Goal: Information Seeking & Learning: Learn about a topic

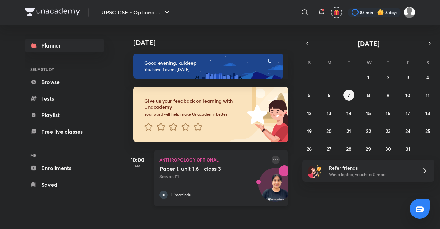
click at [271, 158] on icon at bounding box center [275, 159] width 8 height 8
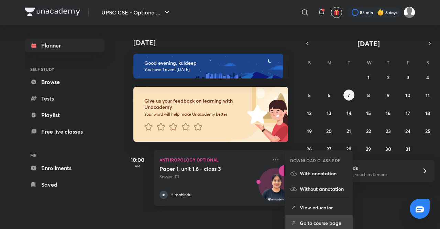
click at [324, 226] on p "Go to course page" at bounding box center [323, 222] width 47 height 7
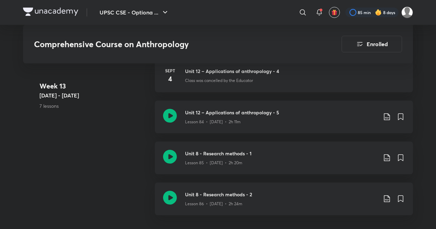
scroll to position [4173, 0]
